Goal: Information Seeking & Learning: Learn about a topic

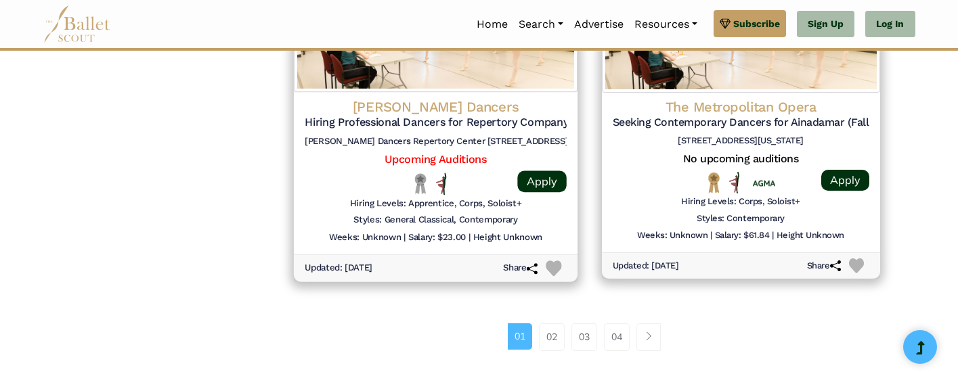
scroll to position [1809, 0]
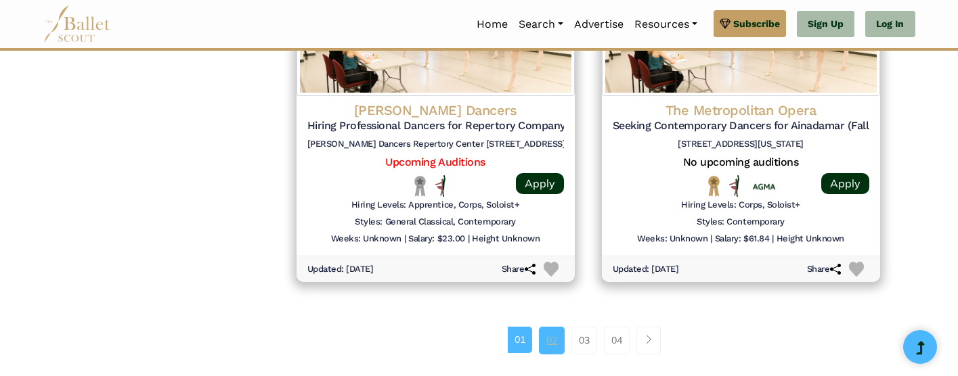
click at [550, 327] on link "02" at bounding box center [552, 340] width 26 height 27
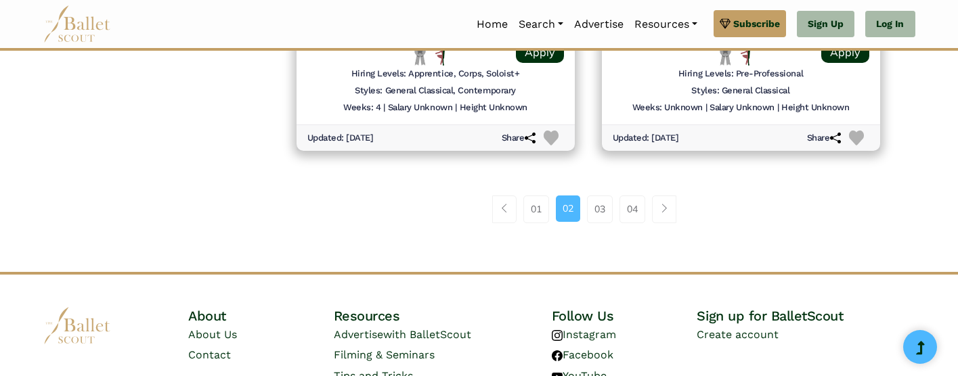
scroll to position [1968, 0]
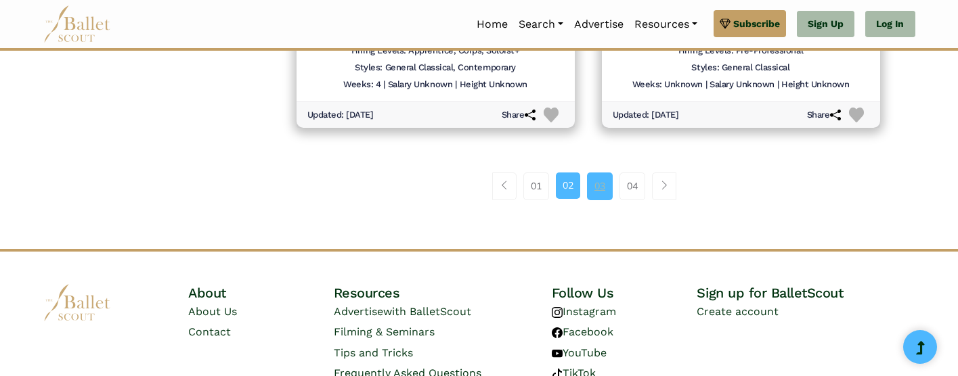
click at [589, 173] on link "03" at bounding box center [600, 186] width 26 height 27
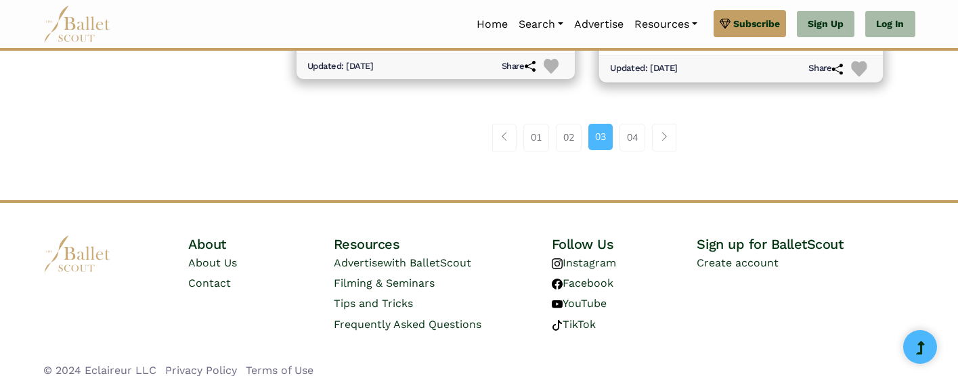
scroll to position [2003, 0]
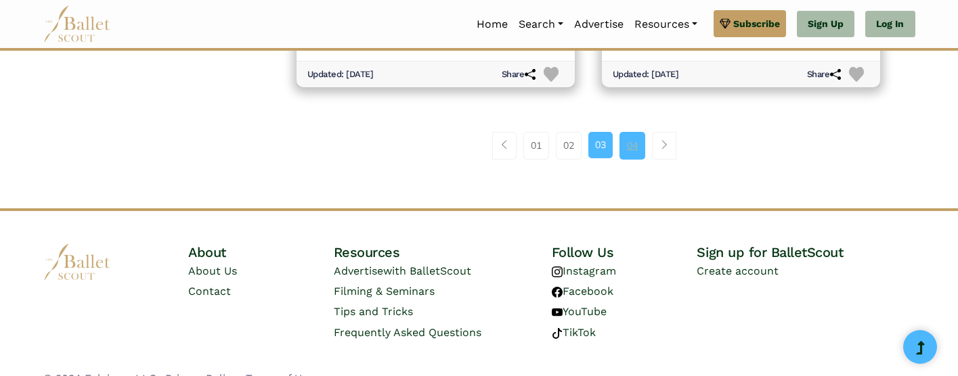
click at [632, 132] on link "04" at bounding box center [632, 145] width 26 height 27
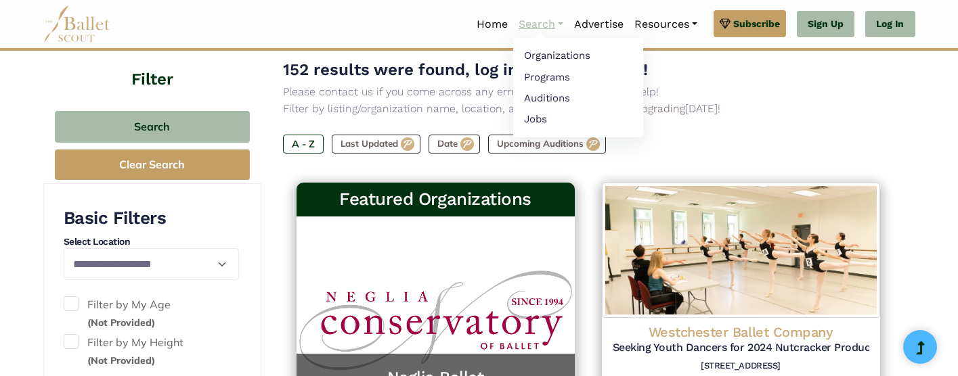
scroll to position [120, 0]
